Goal: Information Seeking & Learning: Learn about a topic

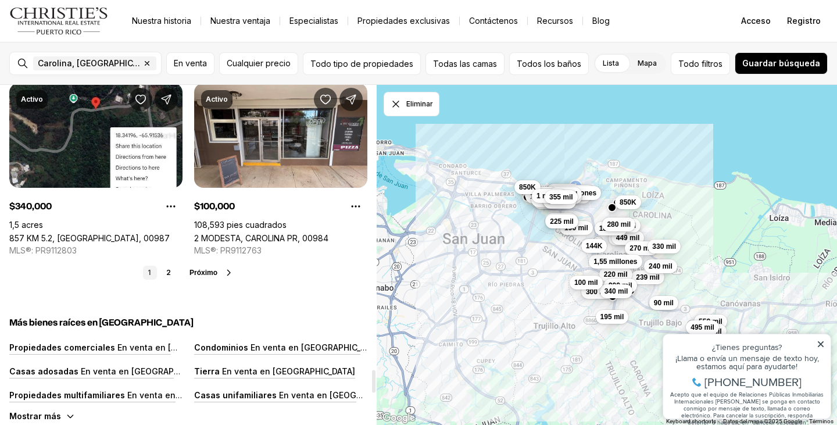
scroll to position [4310, 0]
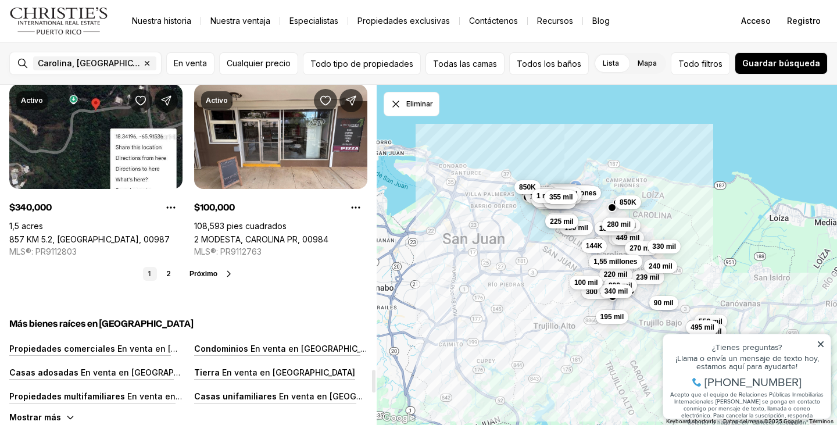
click at [214, 269] on button "Próximo" at bounding box center [211, 273] width 44 height 9
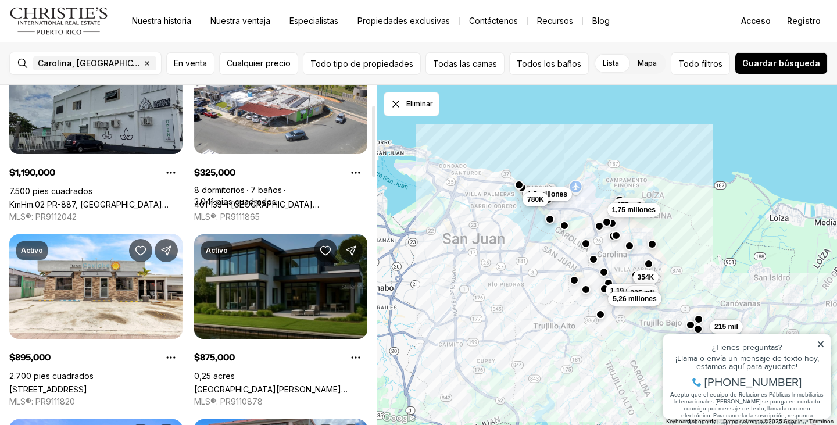
scroll to position [96, 0]
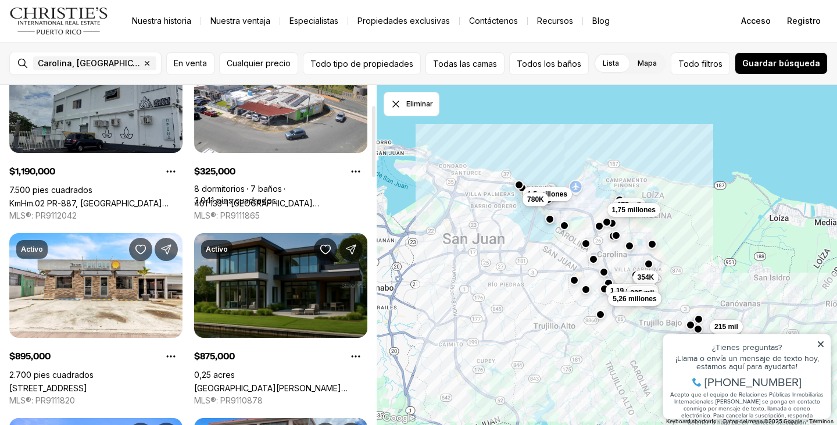
click at [266, 383] on link "SEVILLA, CAROLINA PR, 00983" at bounding box center [280, 388] width 173 height 10
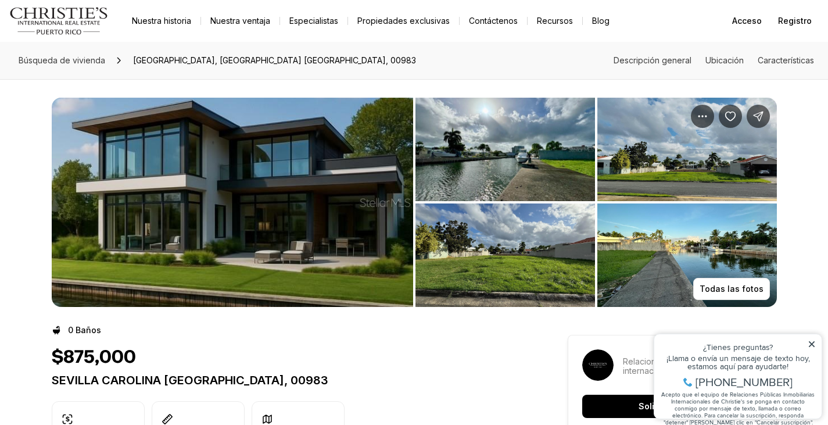
click at [415, 260] on ul "Fotos del listado" at bounding box center [414, 202] width 725 height 209
click at [352, 240] on img "Ver galería de imágenes" at bounding box center [232, 202] width 361 height 209
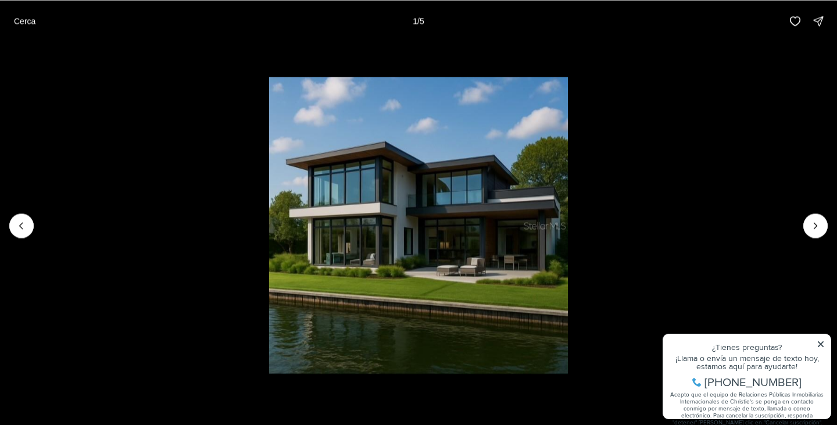
click button "Cerca" at bounding box center [24, 20] width 35 height 23
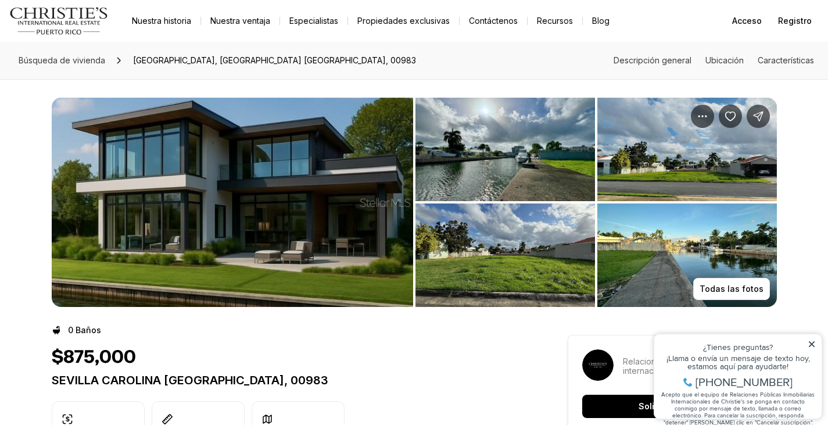
click at [350, 239] on img "Ver galería de imágenes" at bounding box center [232, 202] width 361 height 209
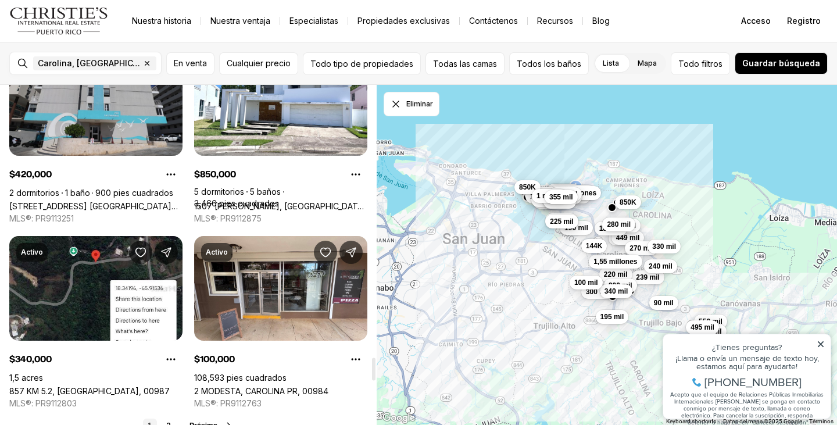
scroll to position [4063, 0]
